Goal: Task Accomplishment & Management: Use online tool/utility

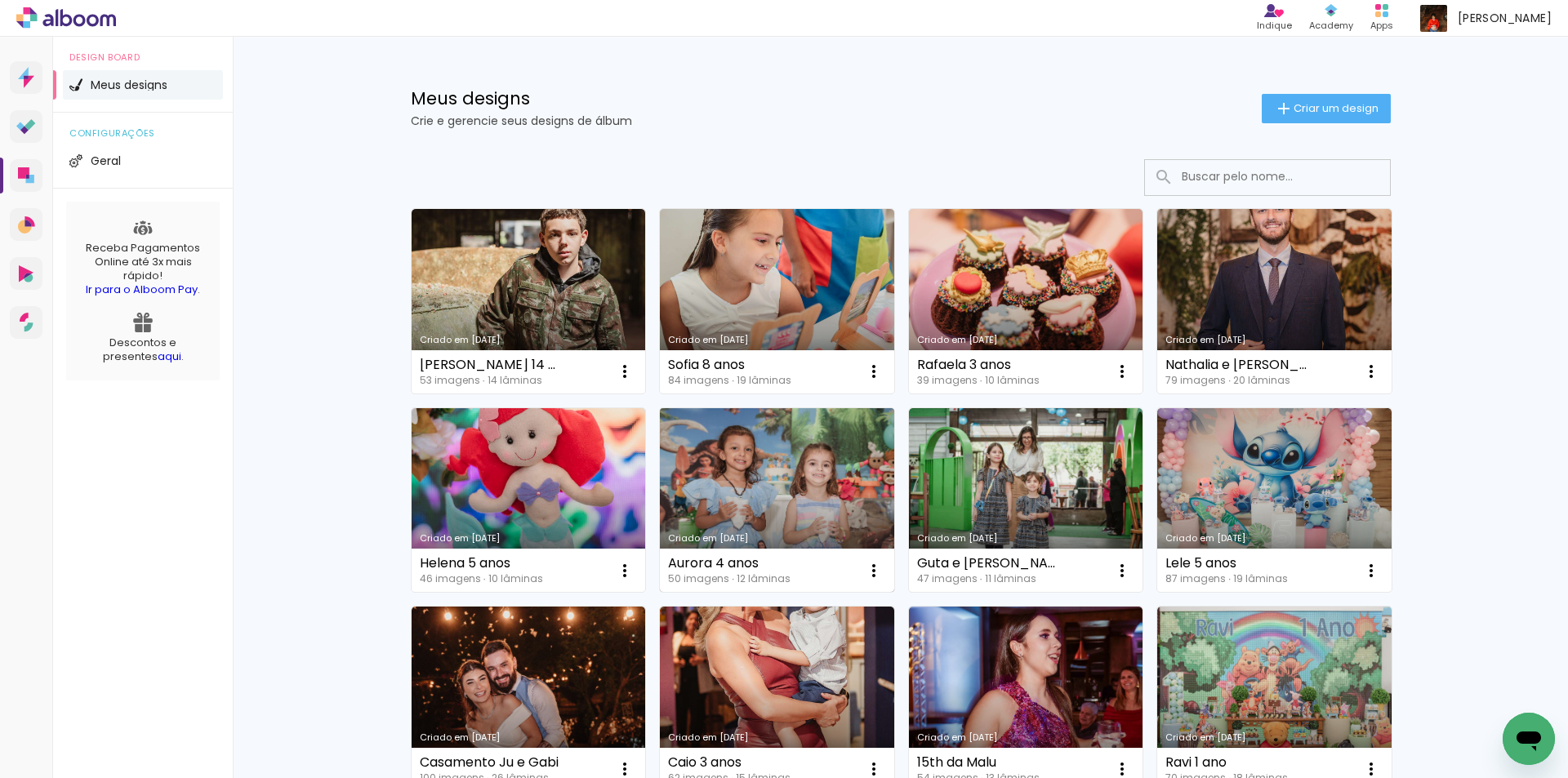
click at [818, 507] on link "Criado em [DATE]" at bounding box center [777, 500] width 235 height 184
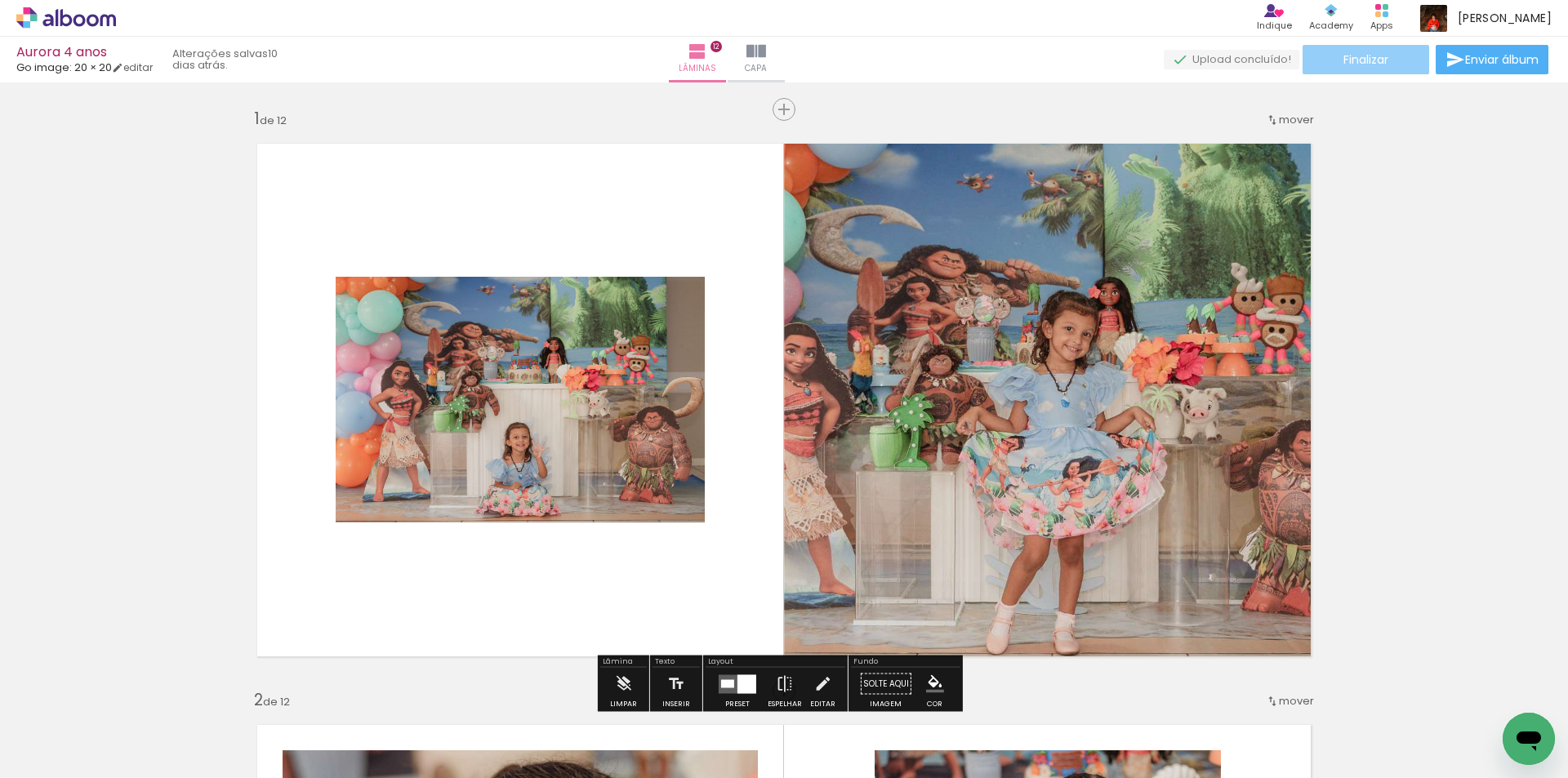
click at [1391, 67] on paper-button "Finalizar" at bounding box center [1366, 59] width 127 height 29
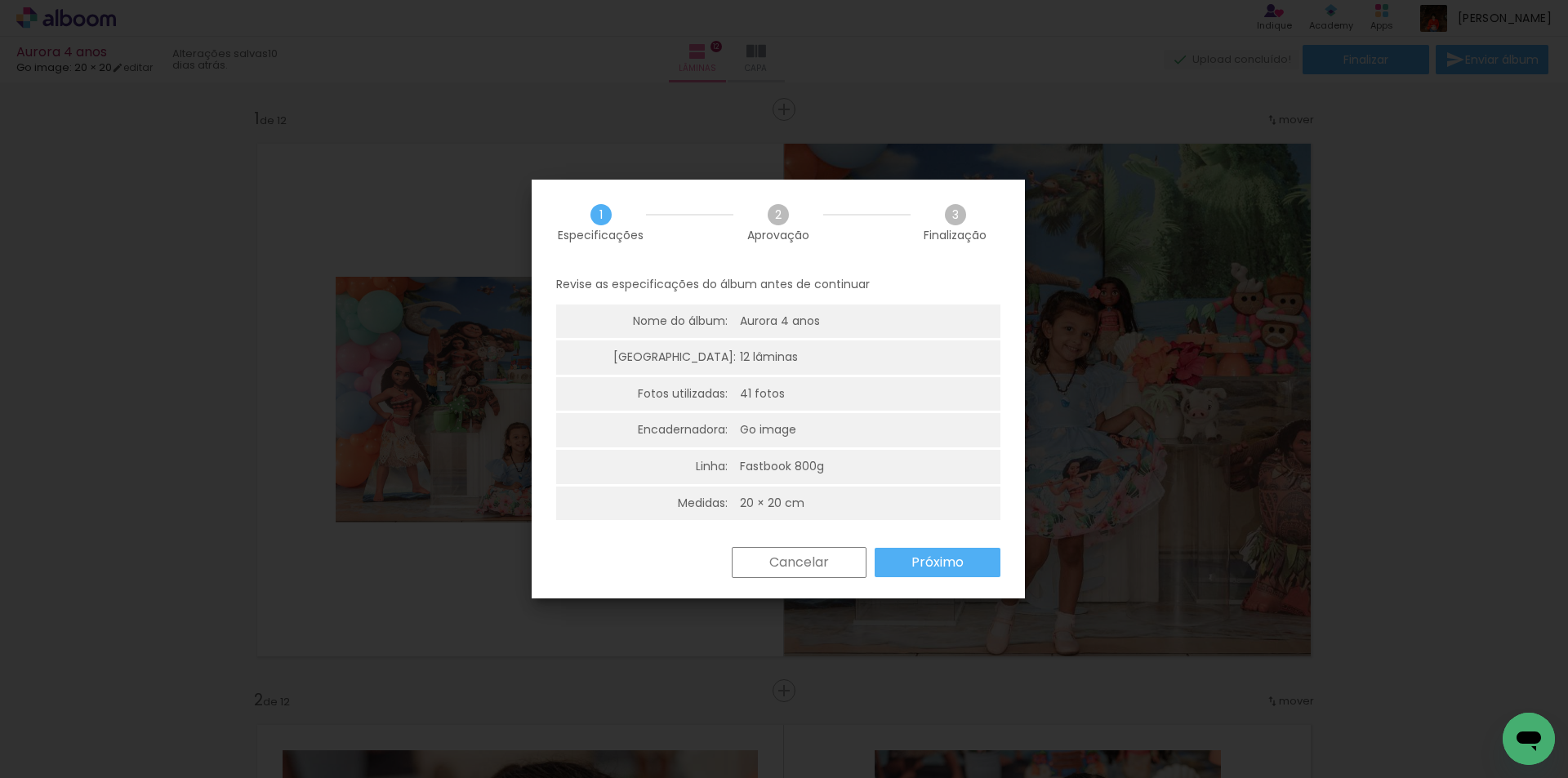
click at [0, 0] on slot "Próximo" at bounding box center [0, 0] width 0 height 0
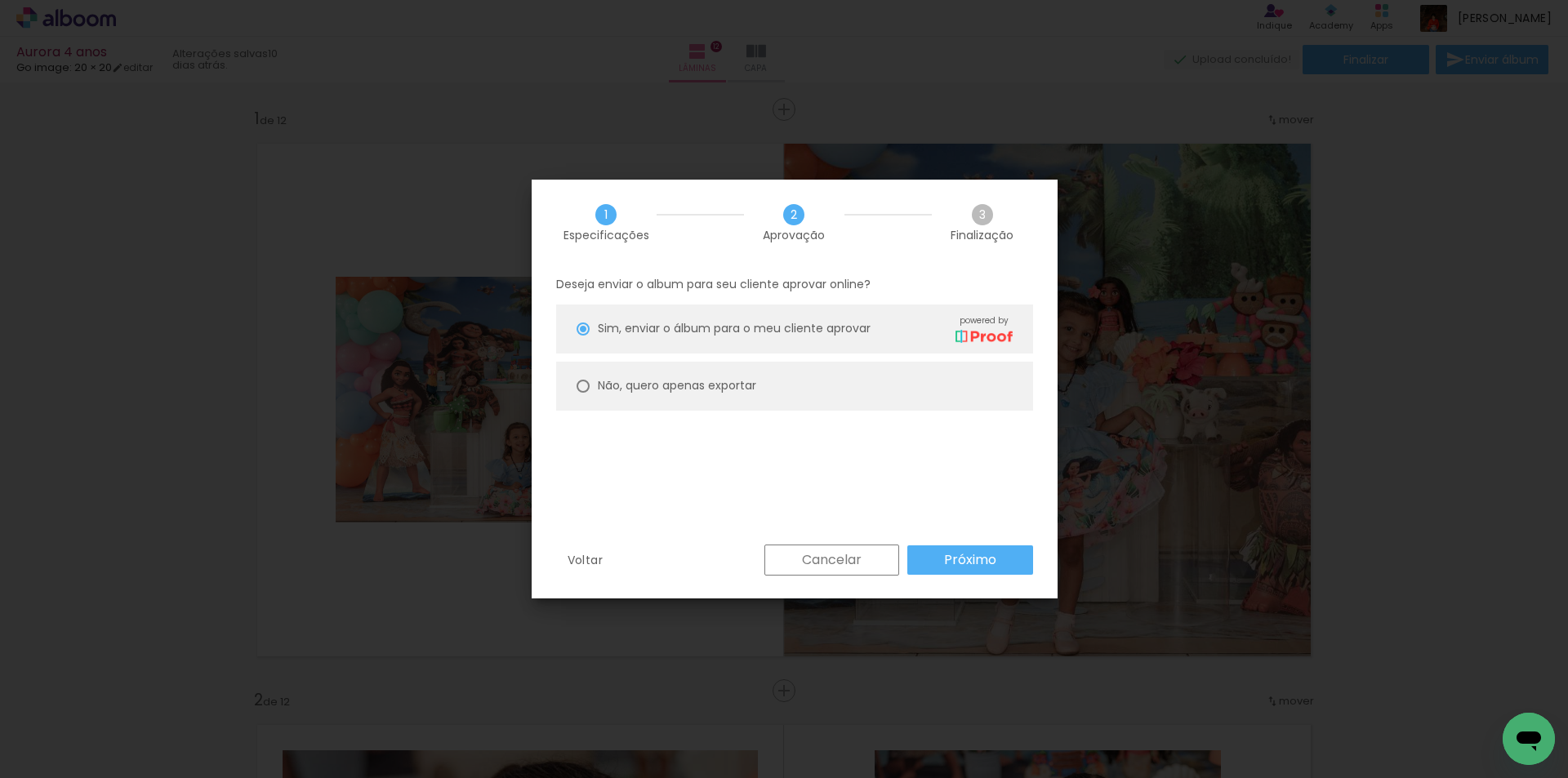
click at [771, 399] on paper-radio-button "Não, quero apenas exportar" at bounding box center [794, 386] width 477 height 49
type paper-radio-button "on"
click at [0, 0] on slot "Próximo" at bounding box center [0, 0] width 0 height 0
type input "Alta, 300 DPI"
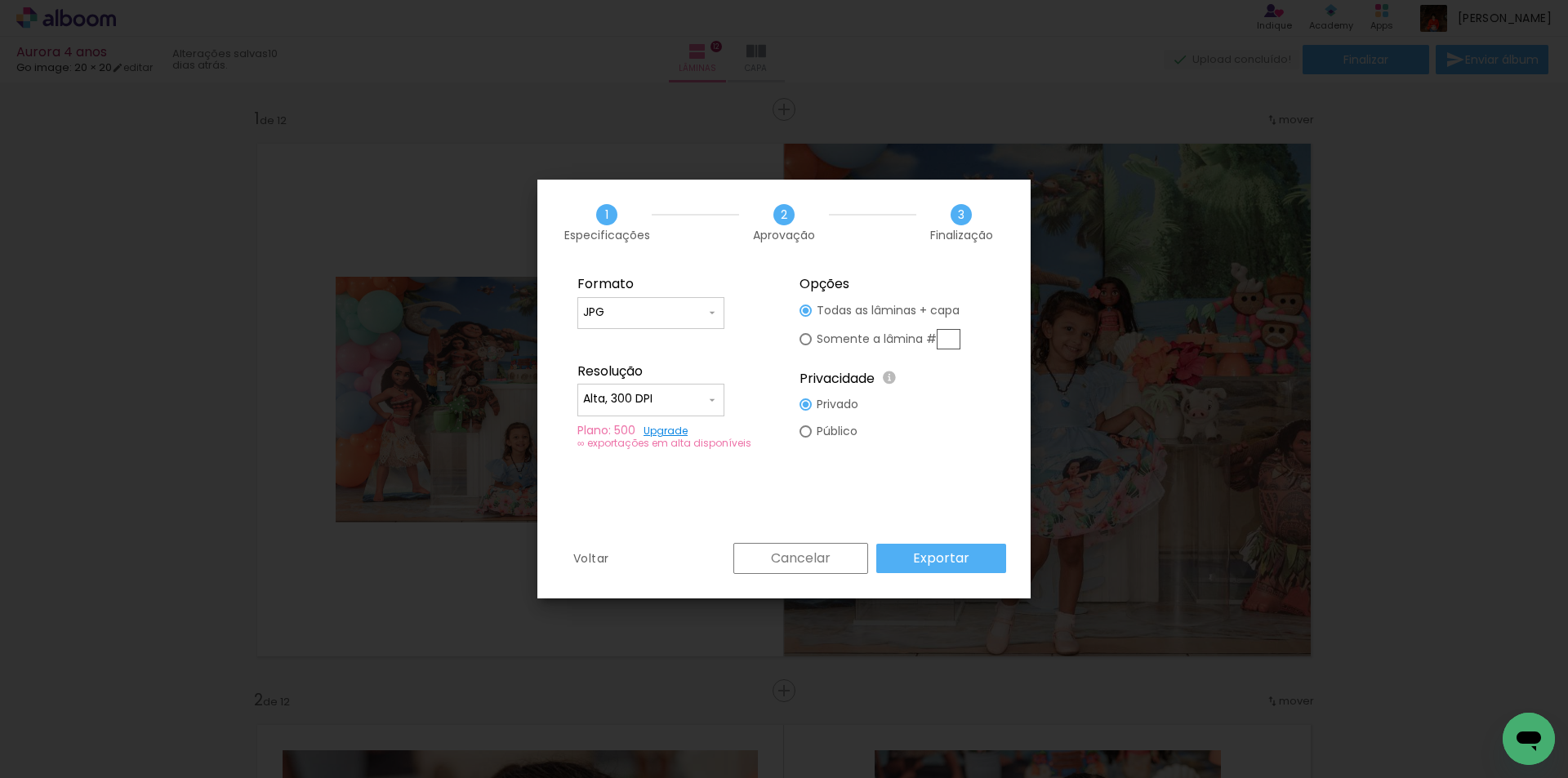
click at [0, 0] on slot "Exportar" at bounding box center [0, 0] width 0 height 0
